Goal: Information Seeking & Learning: Learn about a topic

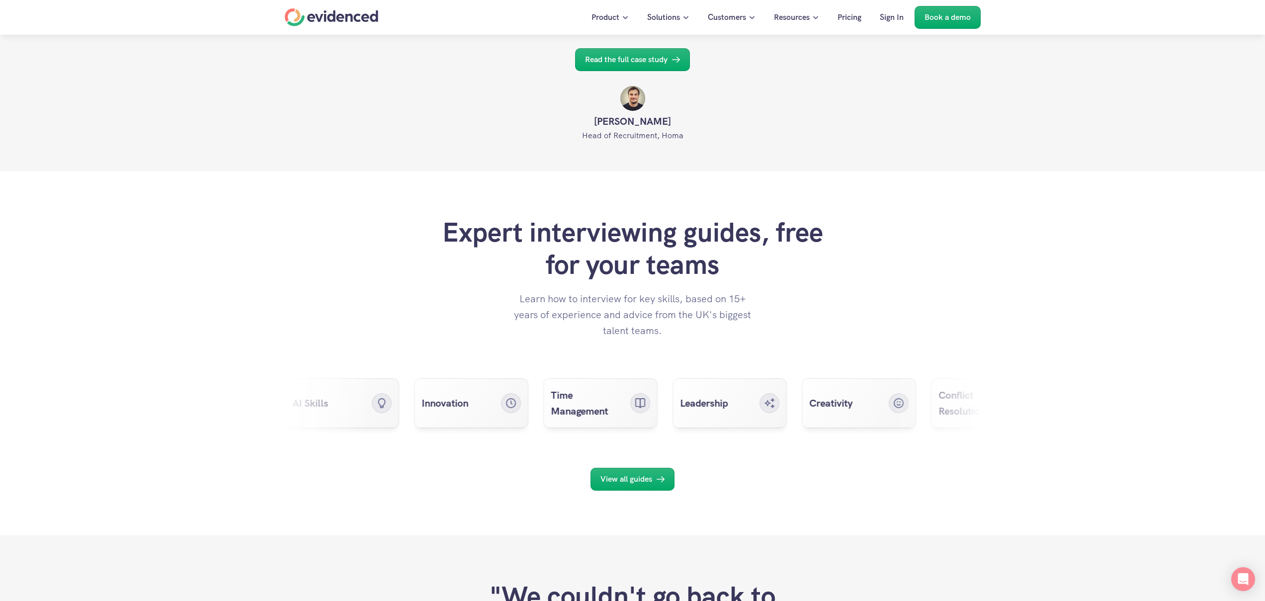
scroll to position [3707, 0]
click at [642, 66] on p "Read the full case study" at bounding box center [626, 59] width 83 height 13
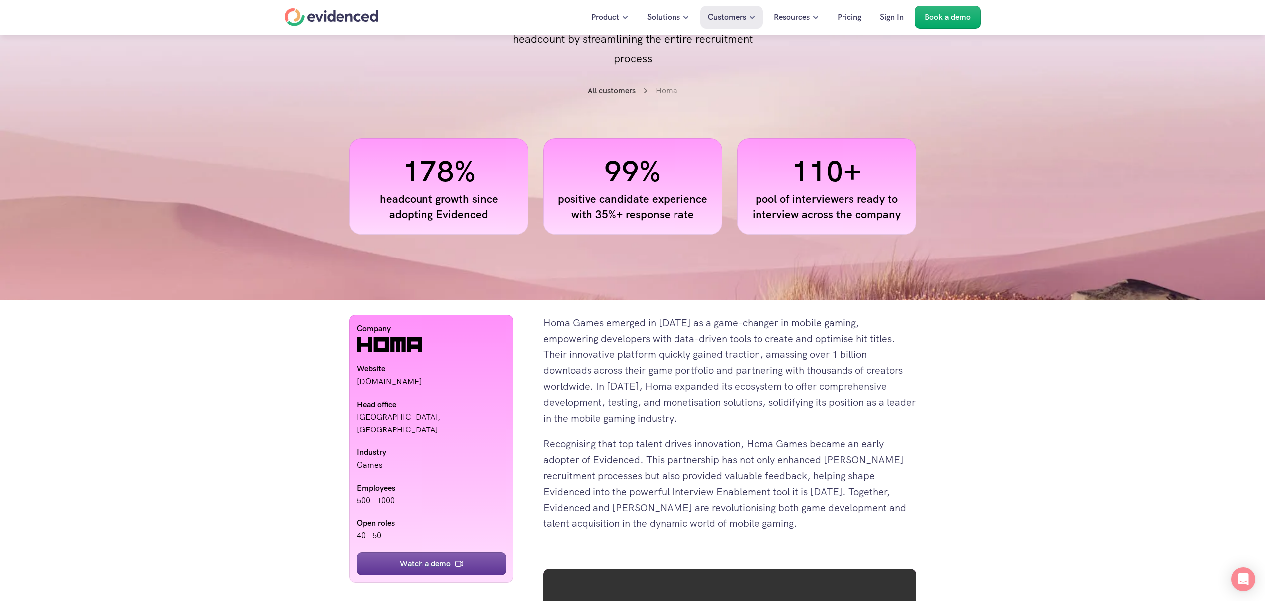
scroll to position [341, 0]
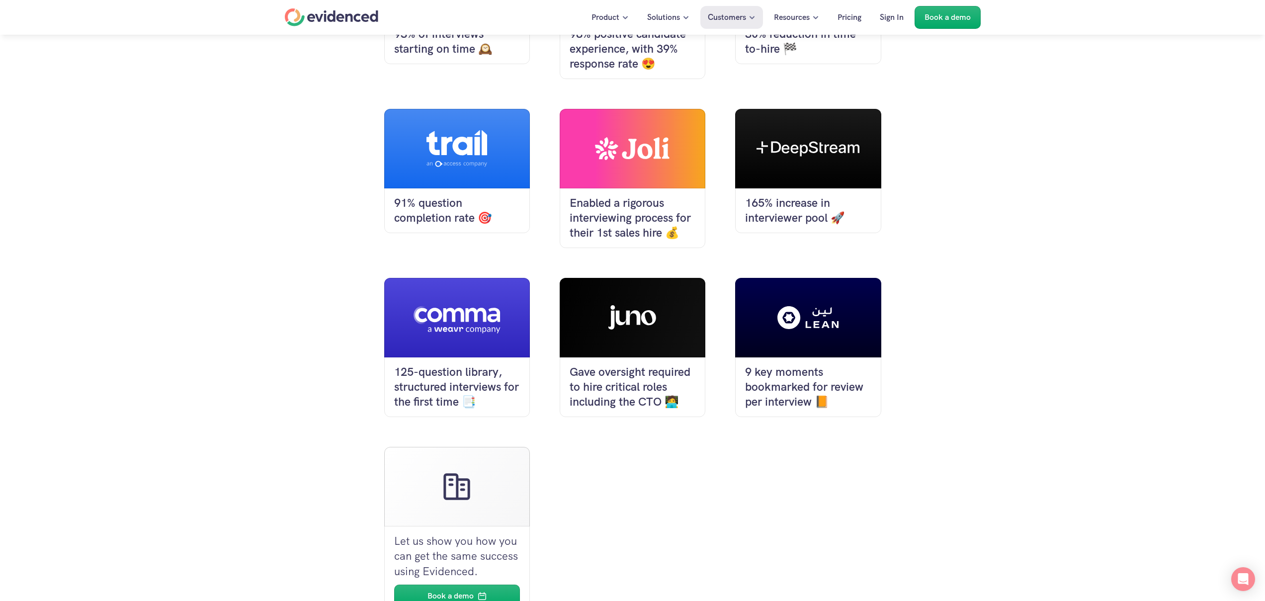
scroll to position [757, 0]
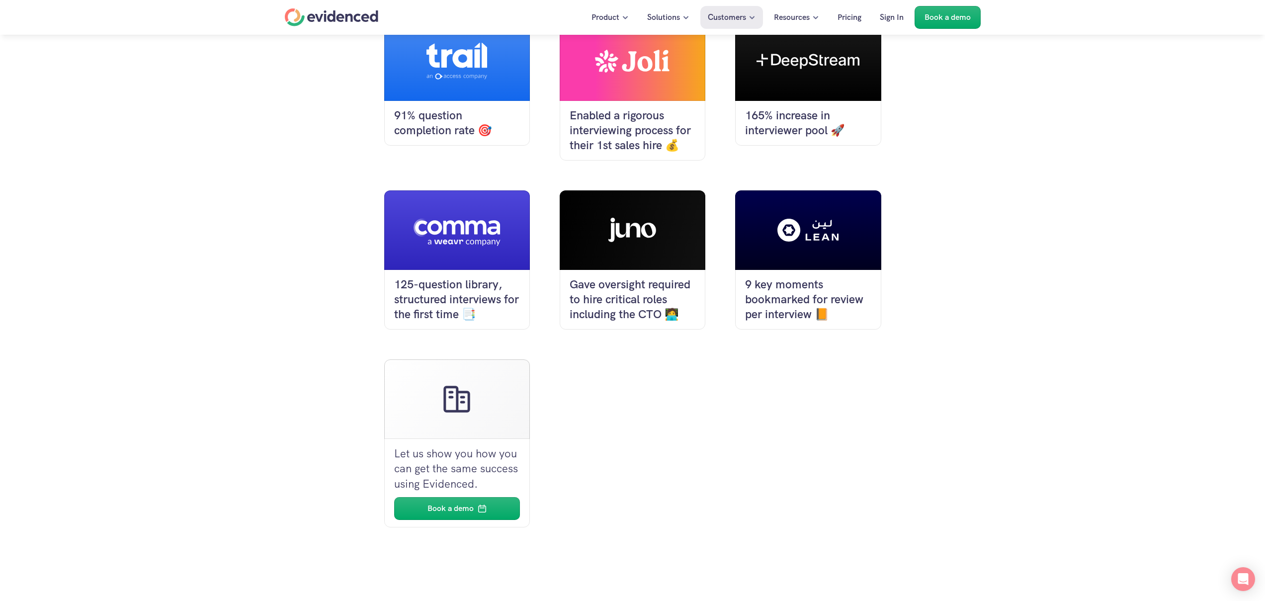
click at [623, 277] on h4 "Gave oversight required to hire critical roles including the CTO 🧑‍💻" at bounding box center [633, 299] width 126 height 45
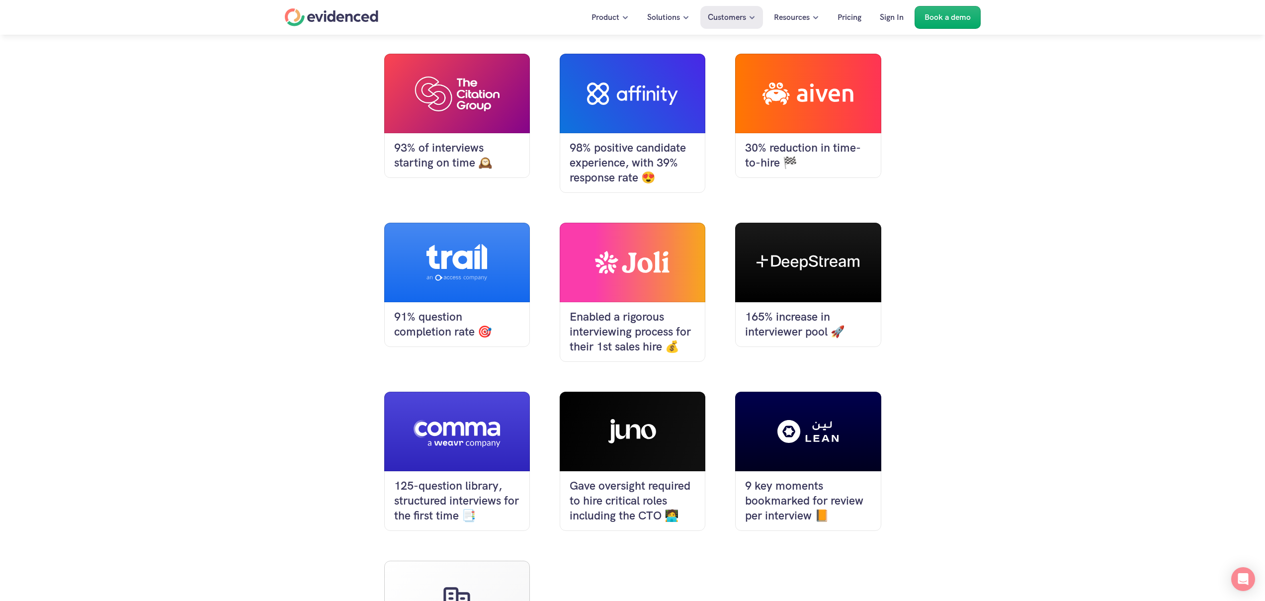
scroll to position [555, 0]
click at [656, 392] on div at bounding box center [633, 432] width 146 height 80
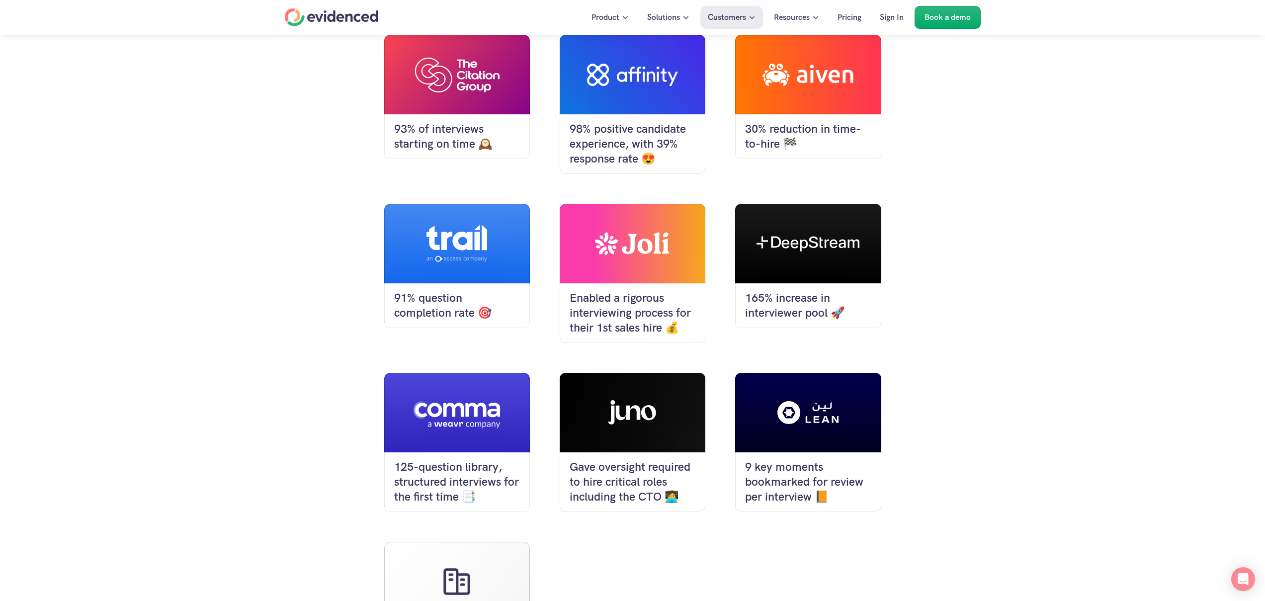
click at [626, 460] on h4 "Gave oversight required to hire critical roles including the CTO 🧑‍💻" at bounding box center [633, 482] width 126 height 45
click at [625, 460] on h4 "Gave oversight required to hire critical roles including the CTO 🧑‍💻" at bounding box center [633, 482] width 126 height 45
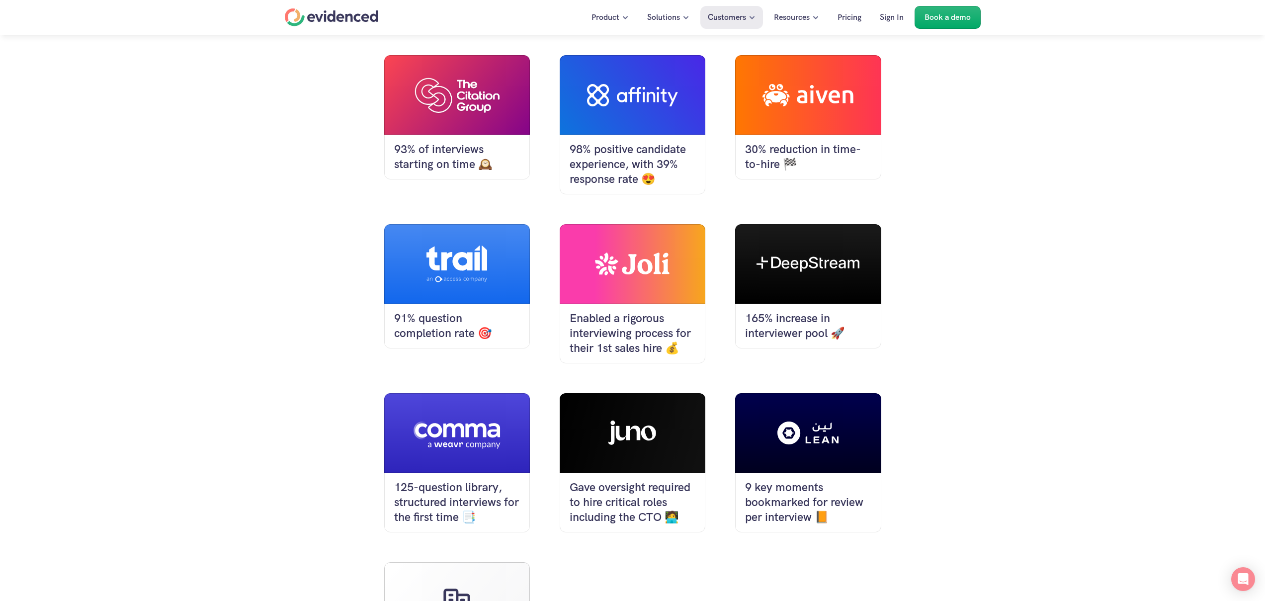
click at [646, 393] on div at bounding box center [633, 433] width 146 height 80
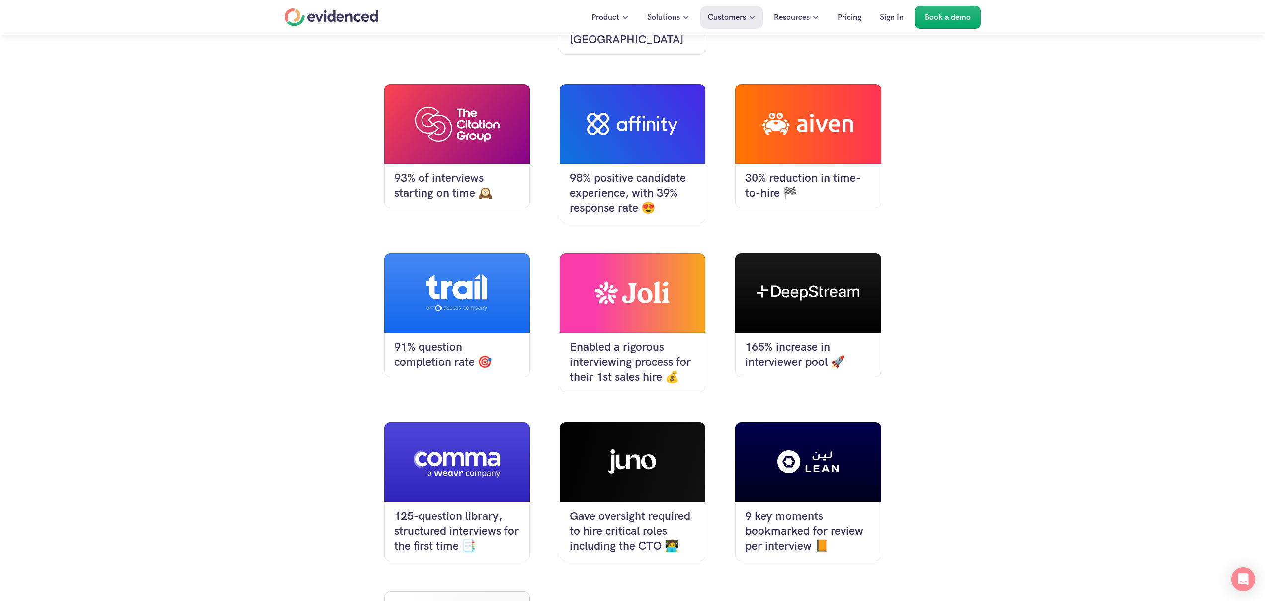
scroll to position [574, 0]
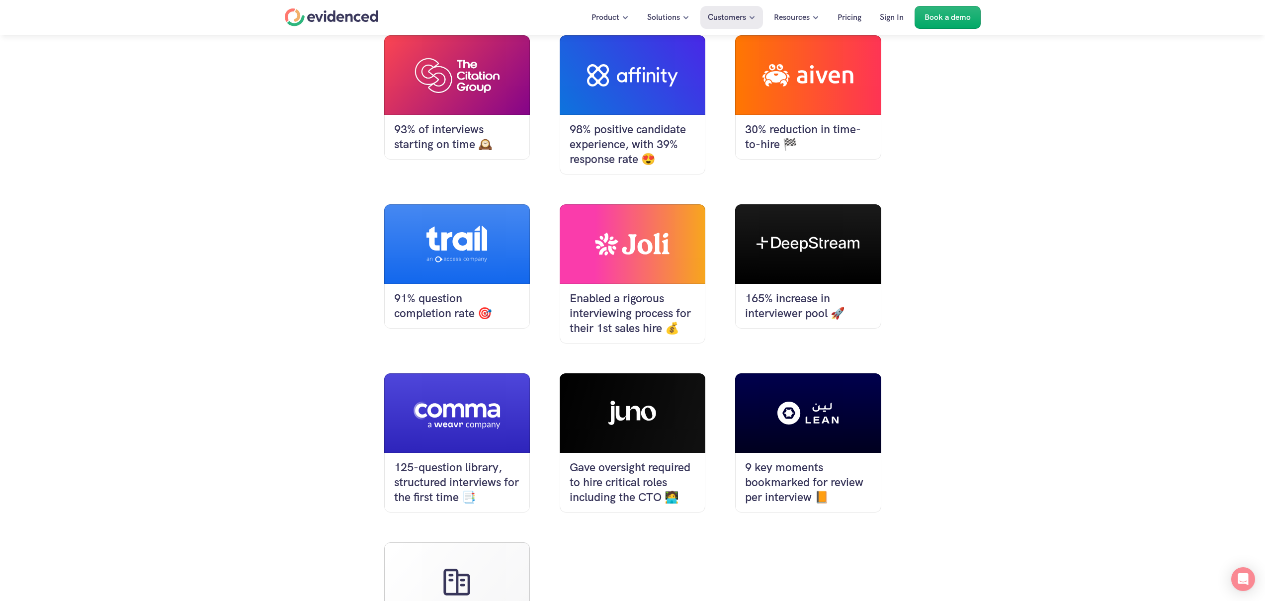
drag, startPoint x: 472, startPoint y: 224, endPoint x: 459, endPoint y: 248, distance: 27.1
click at [472, 226] on icon at bounding box center [457, 244] width 61 height 37
click at [446, 291] on h4 "91% question completion rate 🎯" at bounding box center [457, 306] width 126 height 30
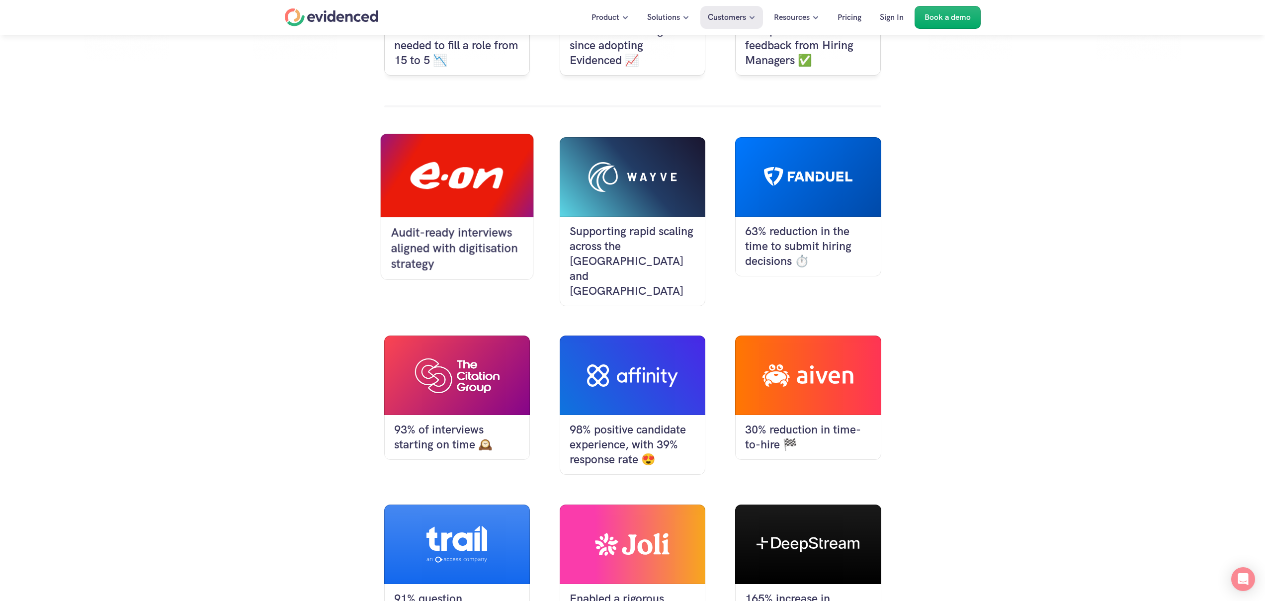
scroll to position [211, 0]
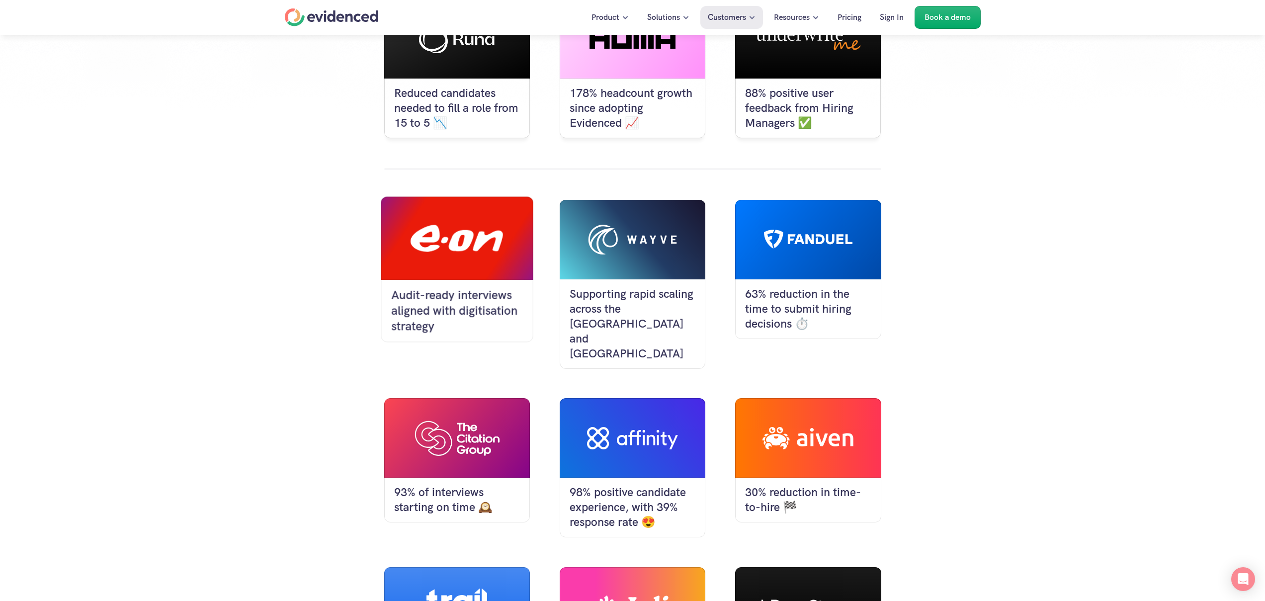
click at [465, 242] on div at bounding box center [457, 238] width 93 height 27
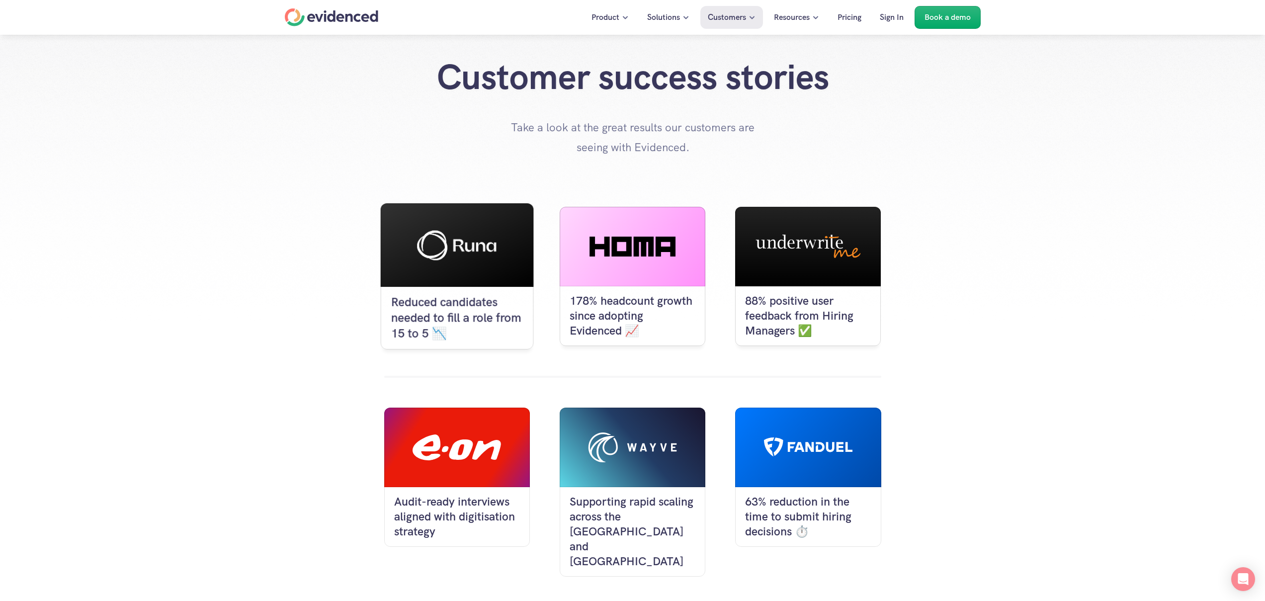
click at [457, 264] on div at bounding box center [456, 245] width 153 height 84
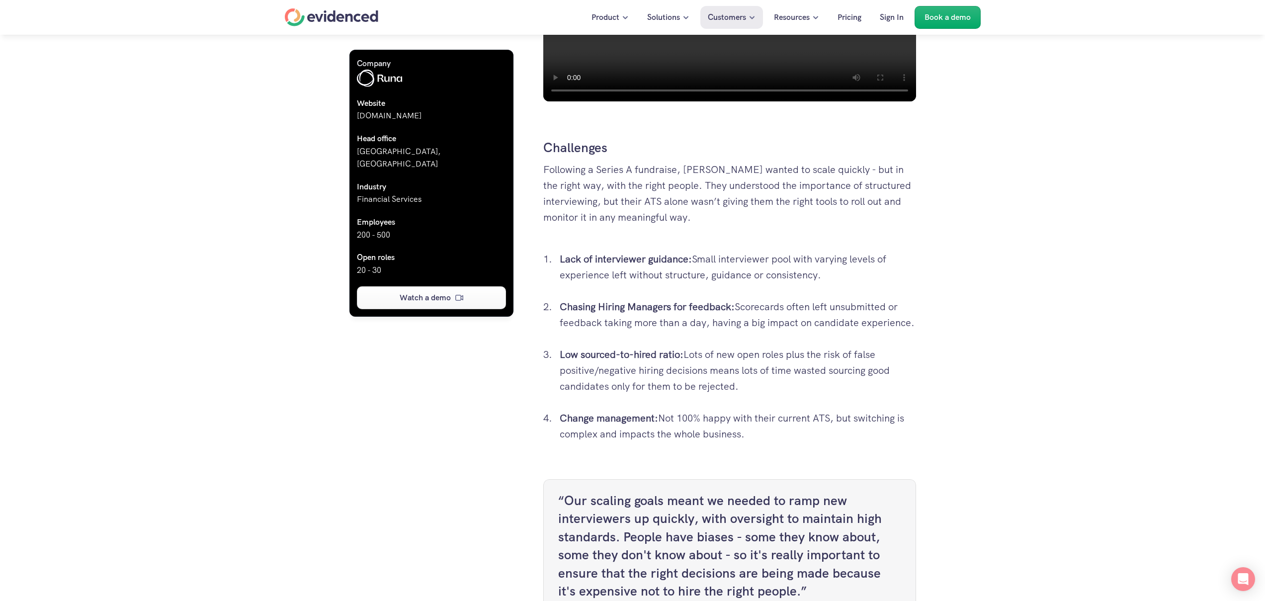
scroll to position [757, 0]
drag, startPoint x: 559, startPoint y: 194, endPoint x: 772, endPoint y: 194, distance: 212.8
click at [772, 194] on p "Following a Series A fundraise, Runa wanted to scale quickly - but in the right…" at bounding box center [729, 200] width 373 height 80
drag, startPoint x: 771, startPoint y: 194, endPoint x: 762, endPoint y: 195, distance: 10.0
click at [771, 194] on p "Following a Series A fundraise, Runa wanted to scale quickly - but in the right…" at bounding box center [729, 200] width 373 height 80
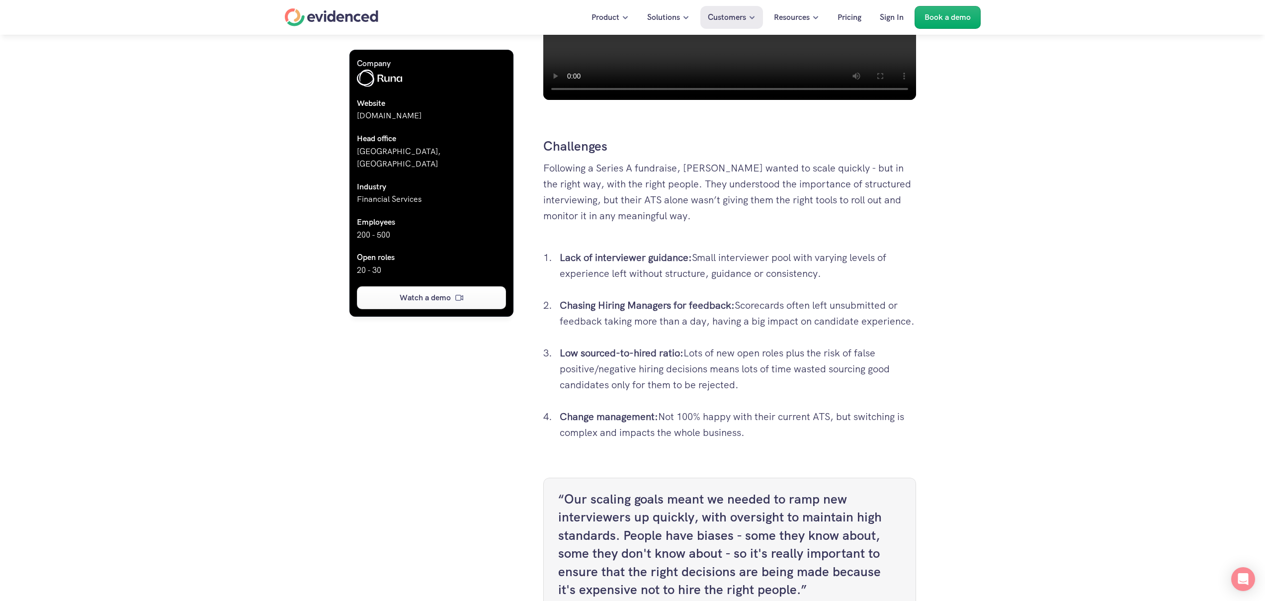
drag, startPoint x: 538, startPoint y: 191, endPoint x: 813, endPoint y: 196, distance: 274.9
copy p "Following a Series A fundraise, Runa wanted to scale quickly"
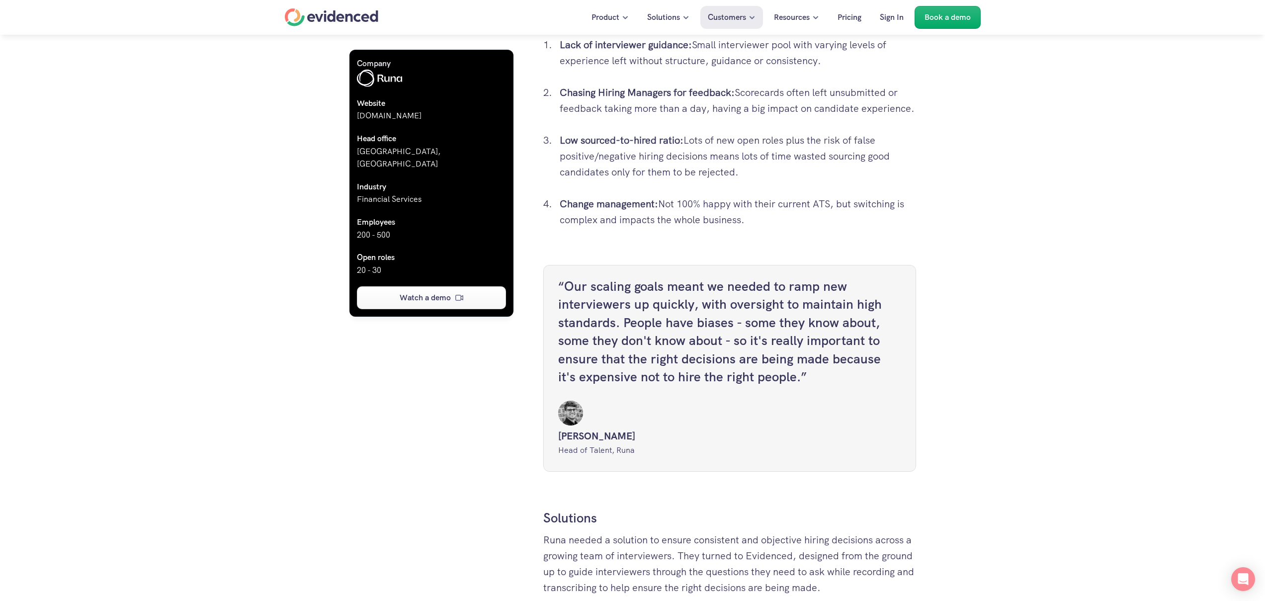
scroll to position [923, 0]
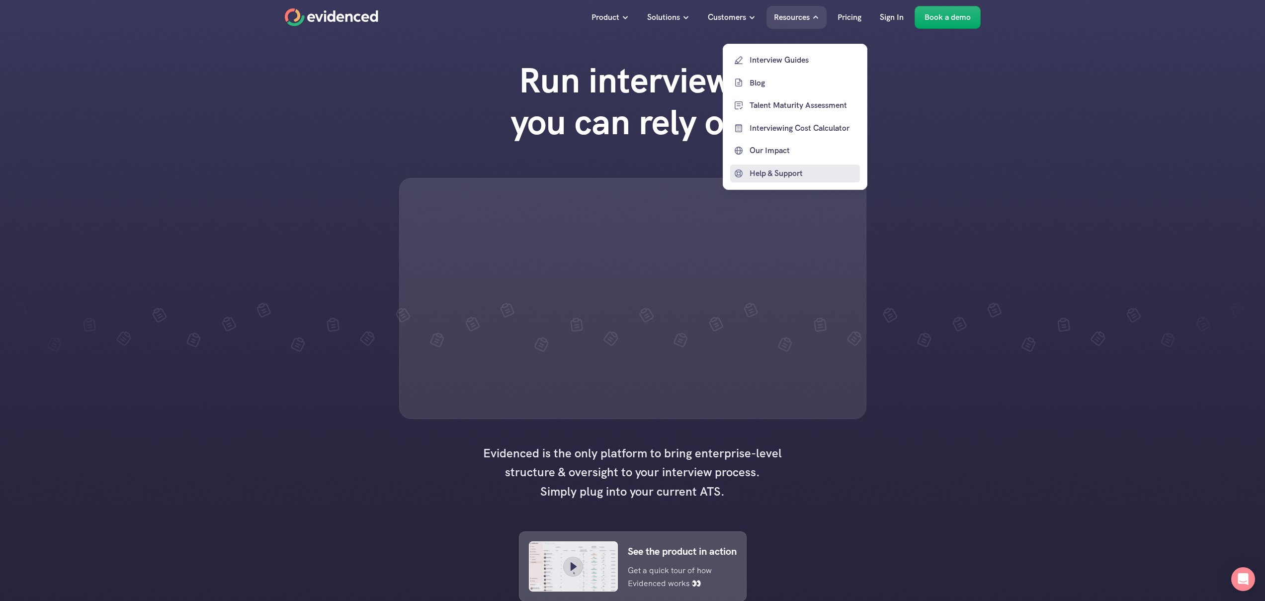
click at [766, 169] on p "Help & Support" at bounding box center [804, 173] width 108 height 13
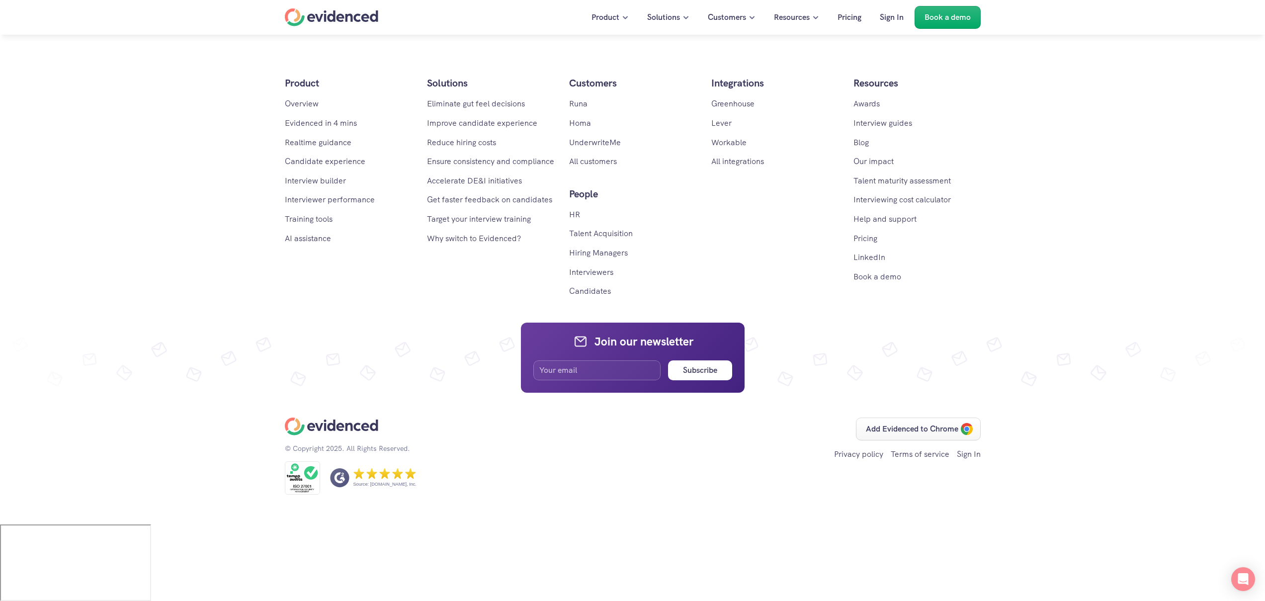
scroll to position [5975, 0]
